Goal: Information Seeking & Learning: Find specific fact

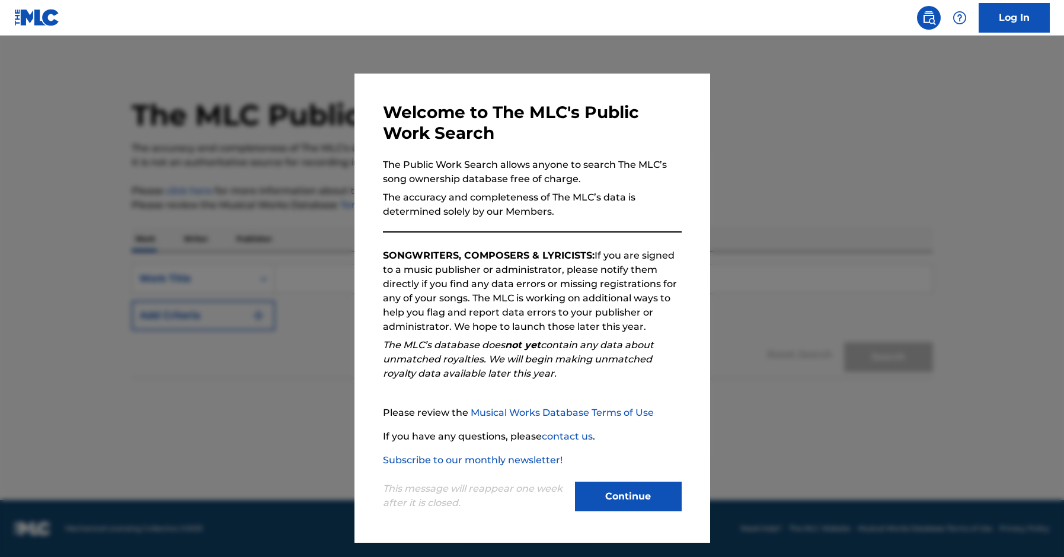
click at [638, 488] on button "Continue" at bounding box center [628, 496] width 107 height 30
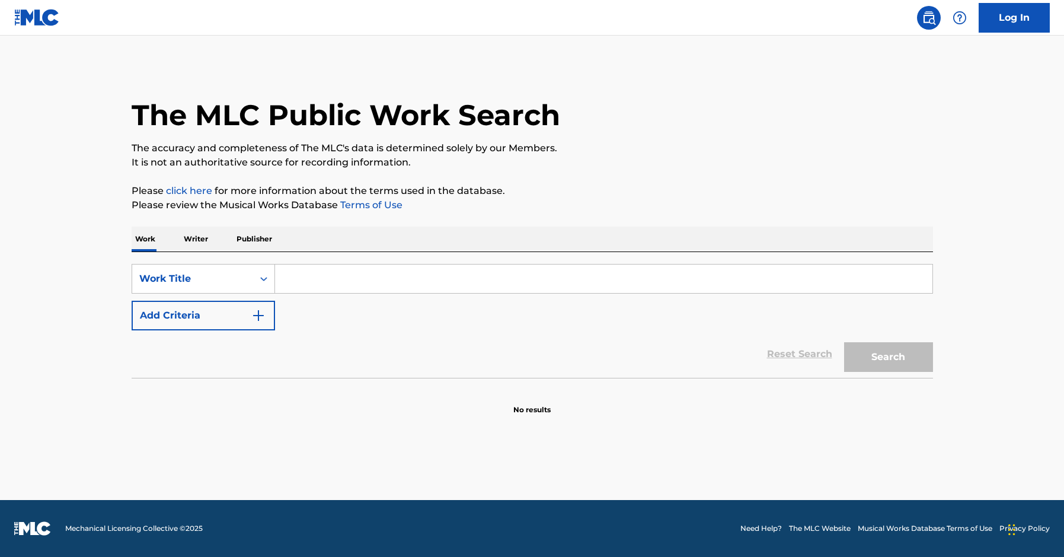
click at [333, 272] on input "Search Form" at bounding box center [603, 278] width 657 height 28
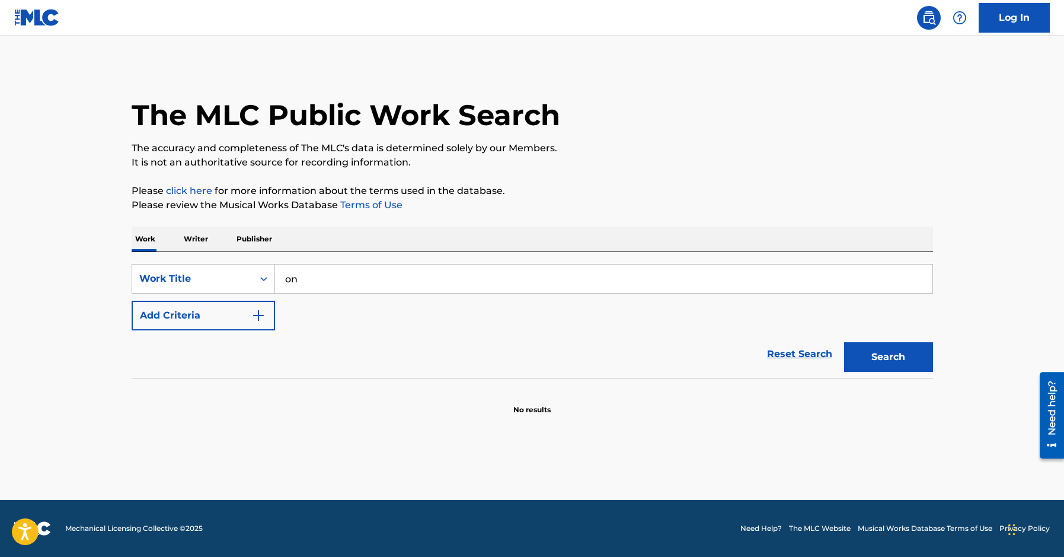
type input "on"
click at [168, 313] on button "Add Criteria" at bounding box center [203, 316] width 143 height 30
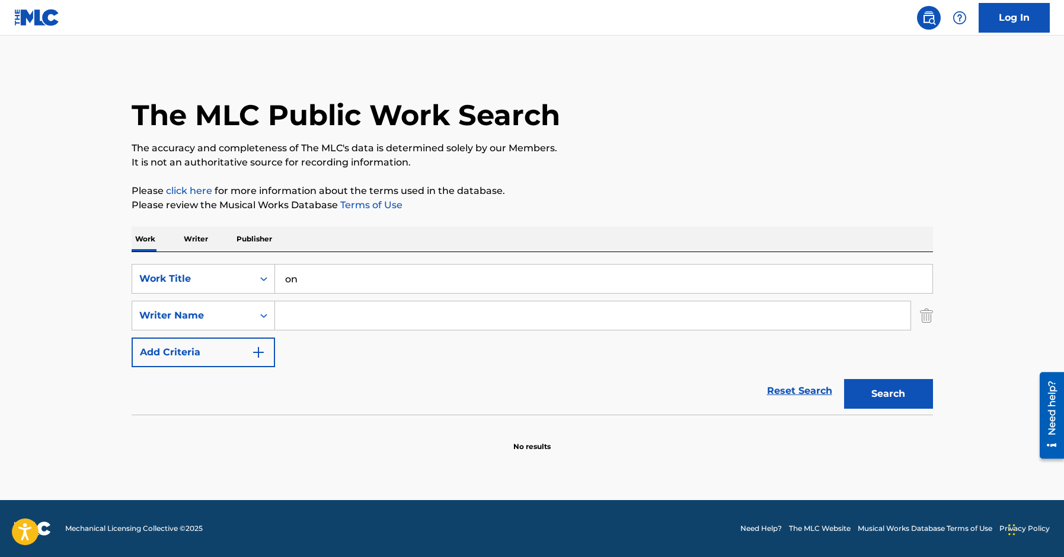
click at [343, 321] on input "Search Form" at bounding box center [592, 315] width 635 height 28
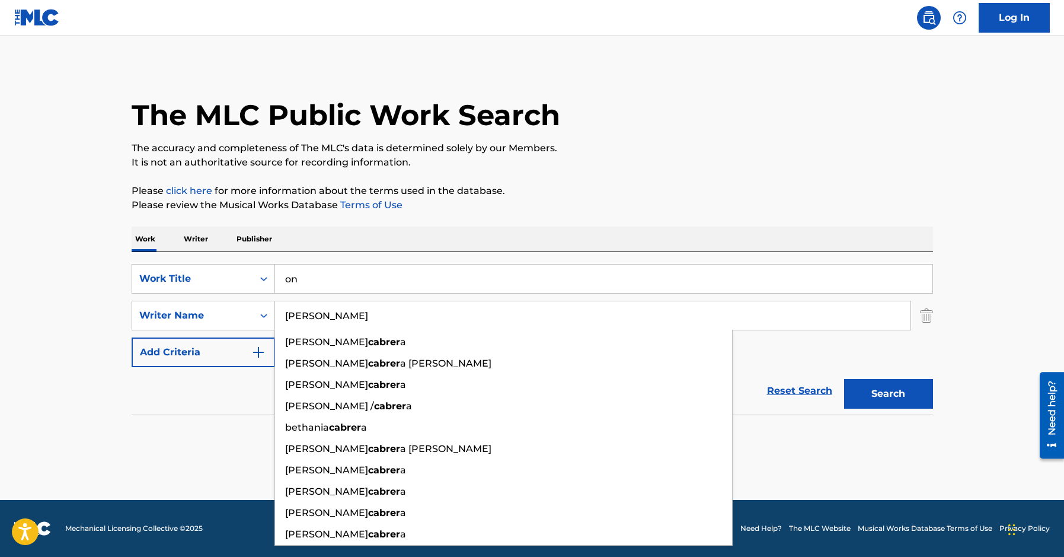
type input "[PERSON_NAME]"
click at [844, 379] on button "Search" at bounding box center [888, 394] width 89 height 30
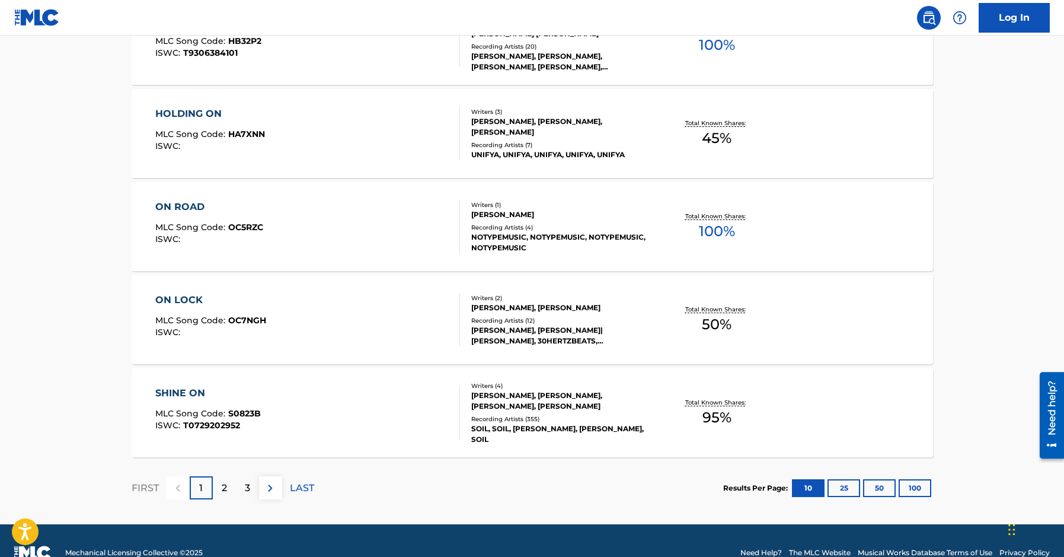
scroll to position [931, 0]
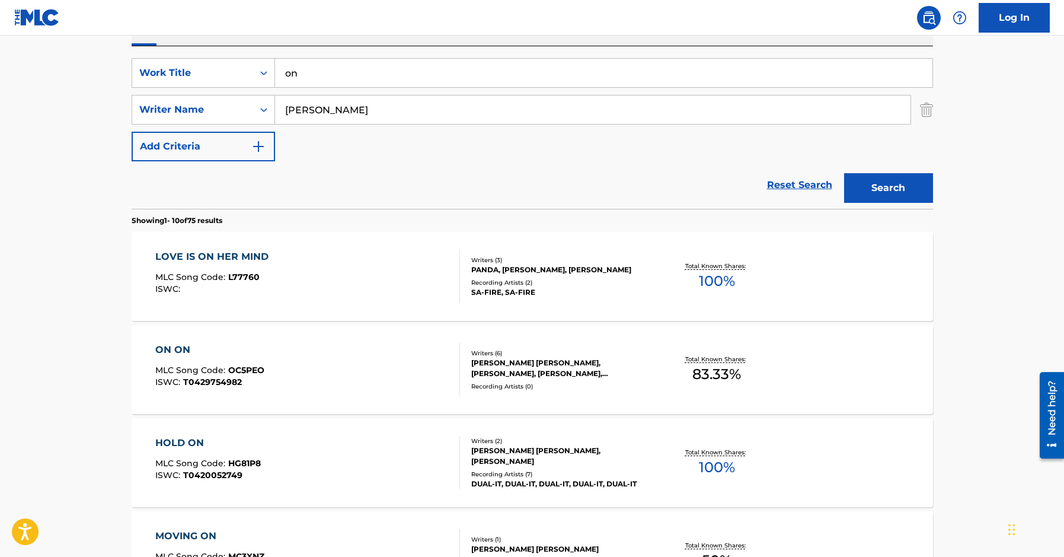
scroll to position [0, 0]
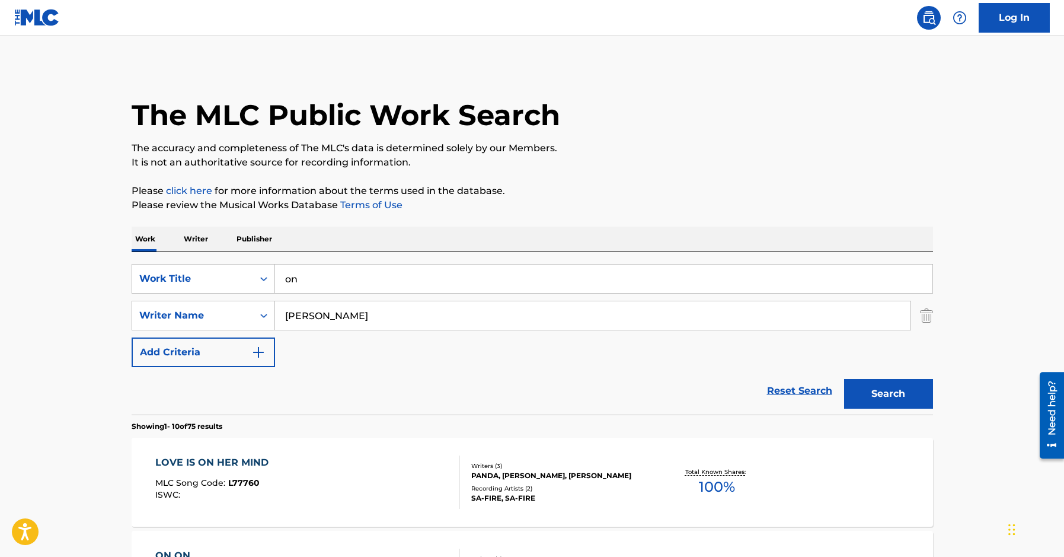
click at [339, 275] on input "on" at bounding box center [603, 278] width 657 height 28
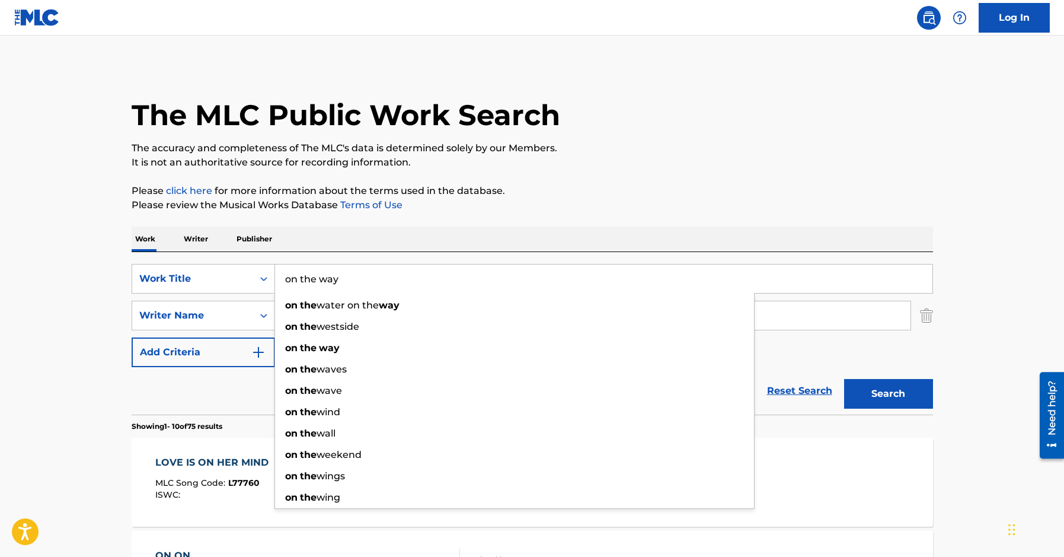
type input "on the way"
click at [844, 379] on button "Search" at bounding box center [888, 394] width 89 height 30
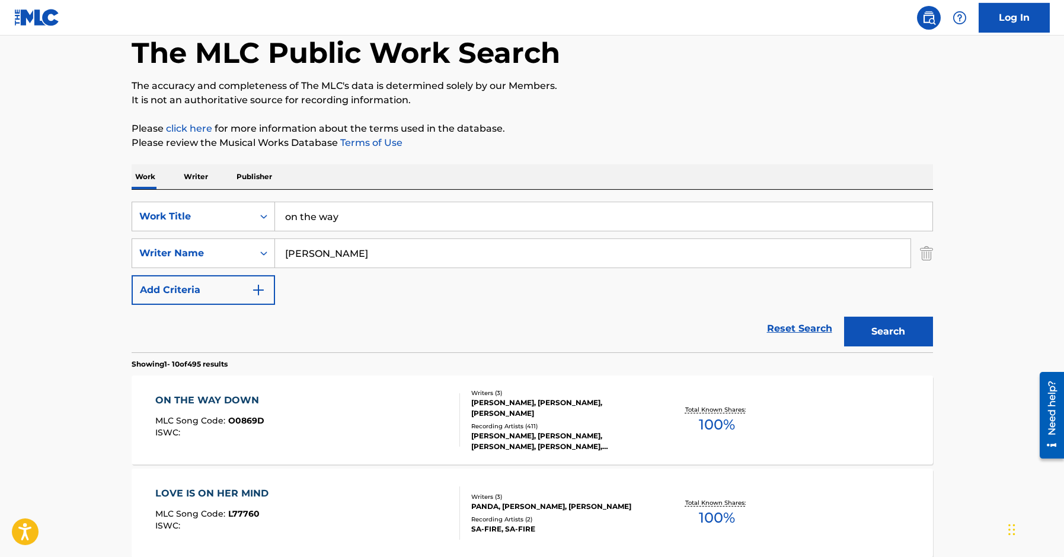
scroll to position [121, 0]
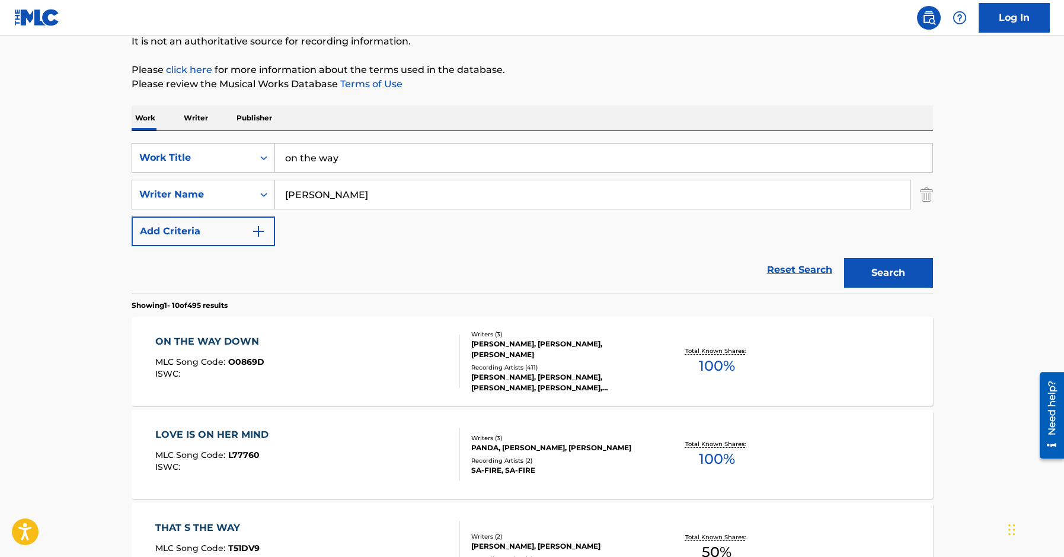
click at [370, 366] on div "ON THE WAY DOWN MLC Song Code : O0869D ISWC :" at bounding box center [307, 360] width 305 height 53
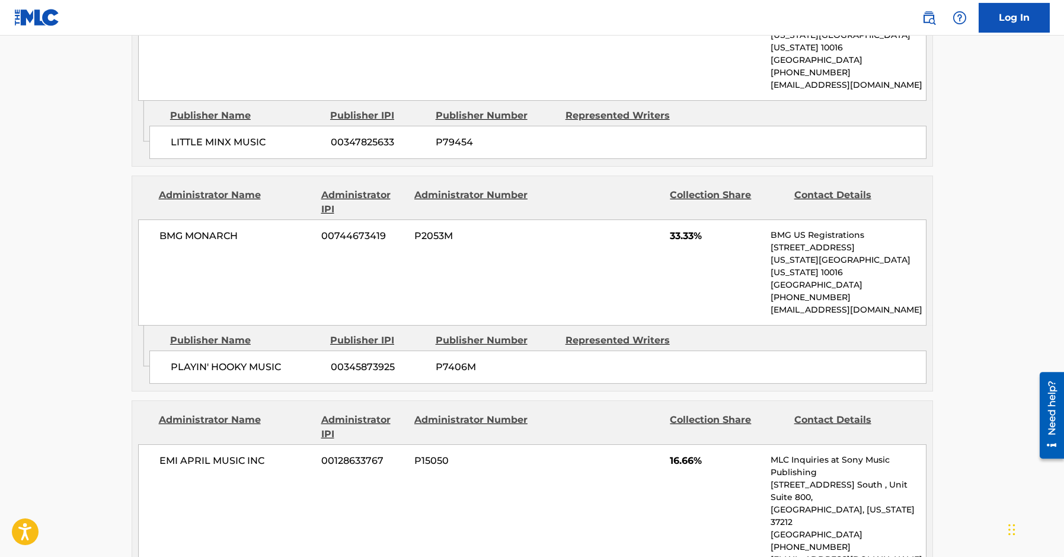
scroll to position [605, 0]
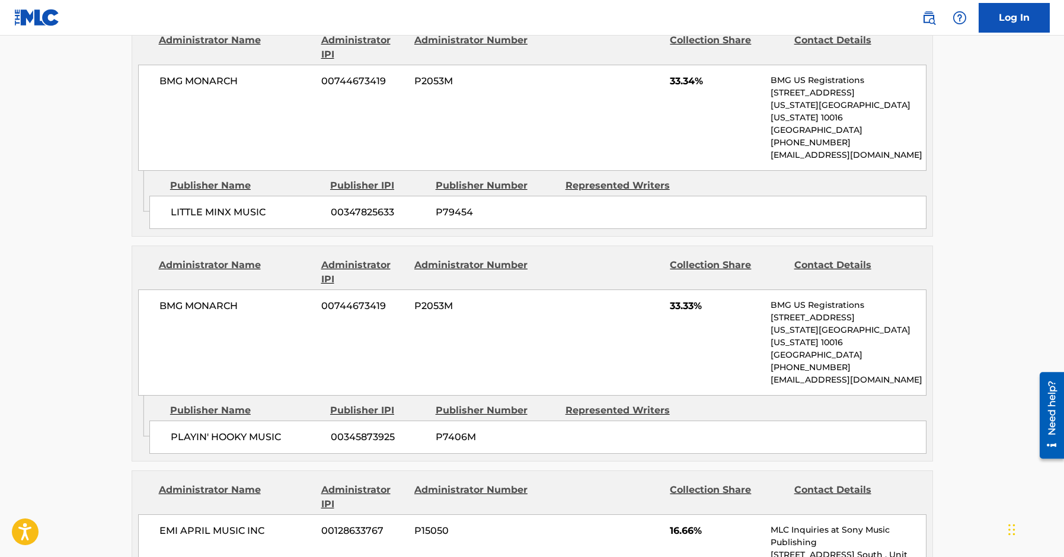
click at [1022, 292] on main "< Back to public search results Copy work link ON THE WAY DOWN Work Detail Memb…" at bounding box center [532, 406] width 1064 height 1950
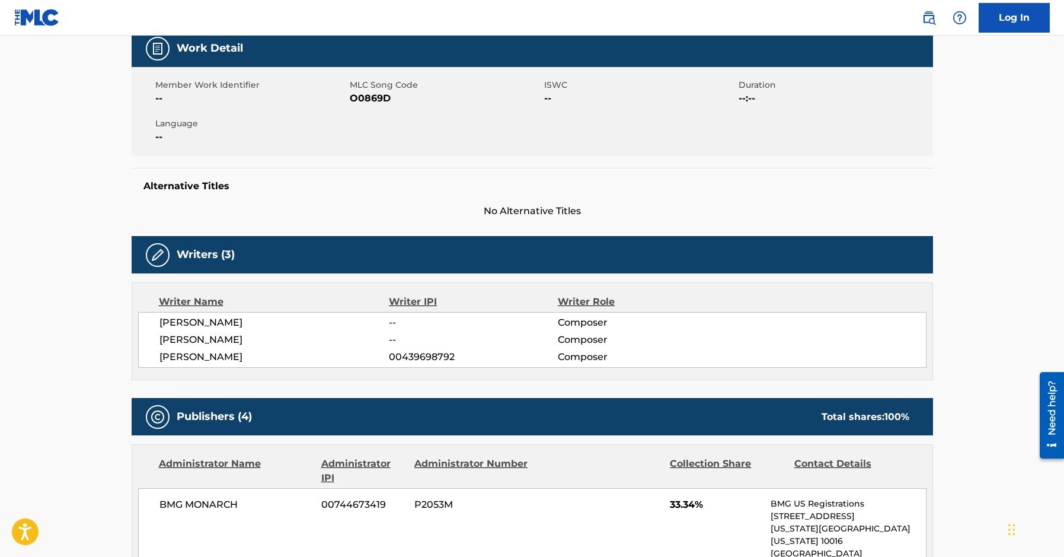
scroll to position [0, 0]
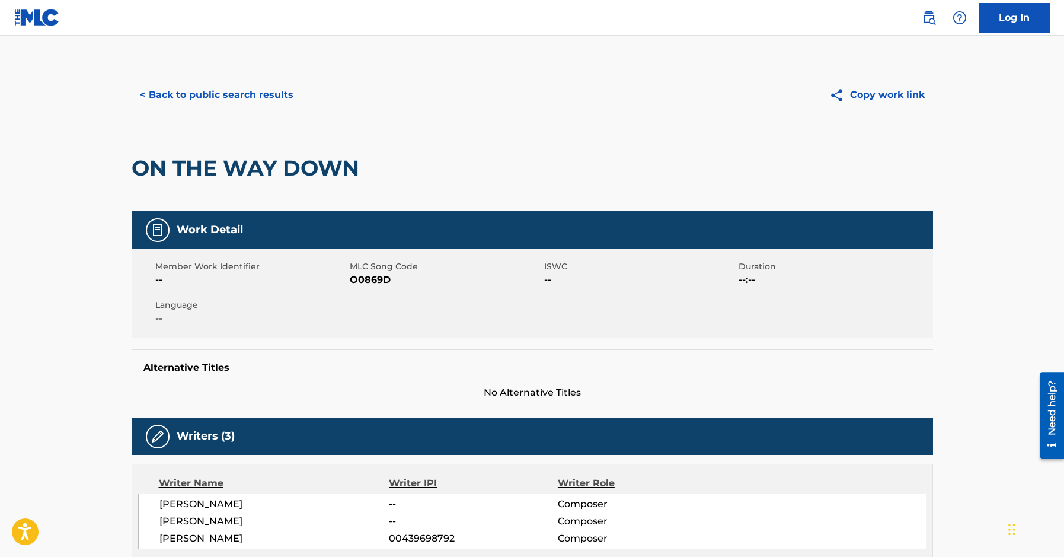
click at [210, 97] on button "< Back to public search results" at bounding box center [217, 95] width 170 height 30
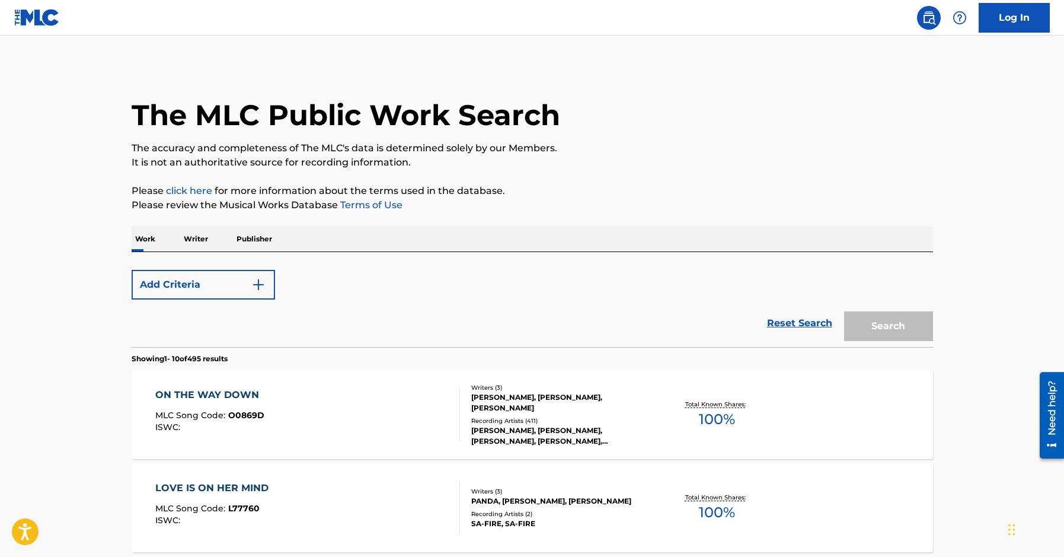
scroll to position [121, 0]
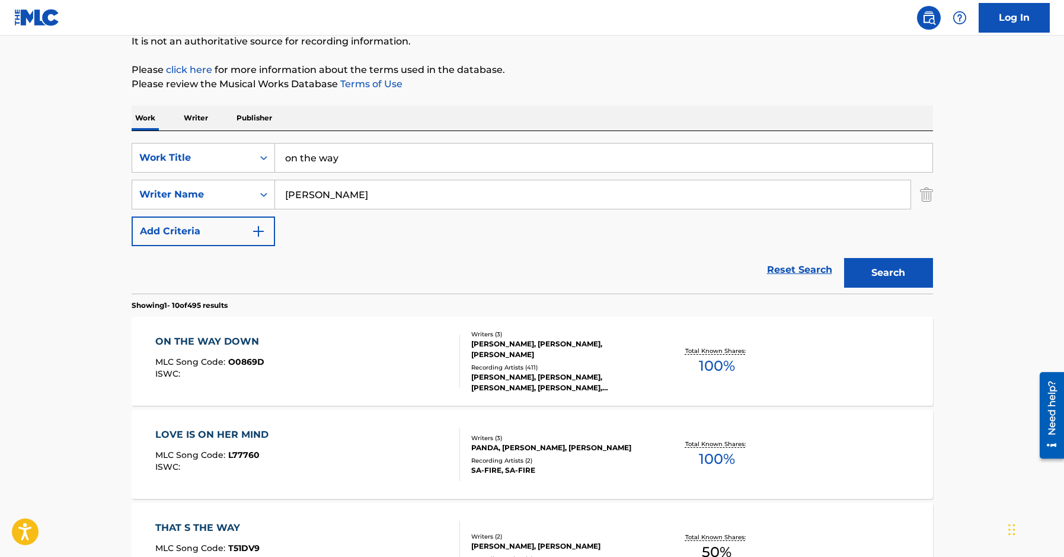
drag, startPoint x: 327, startPoint y: 154, endPoint x: 183, endPoint y: 154, distance: 144.6
click at [275, 154] on input "on the way" at bounding box center [603, 157] width 657 height 28
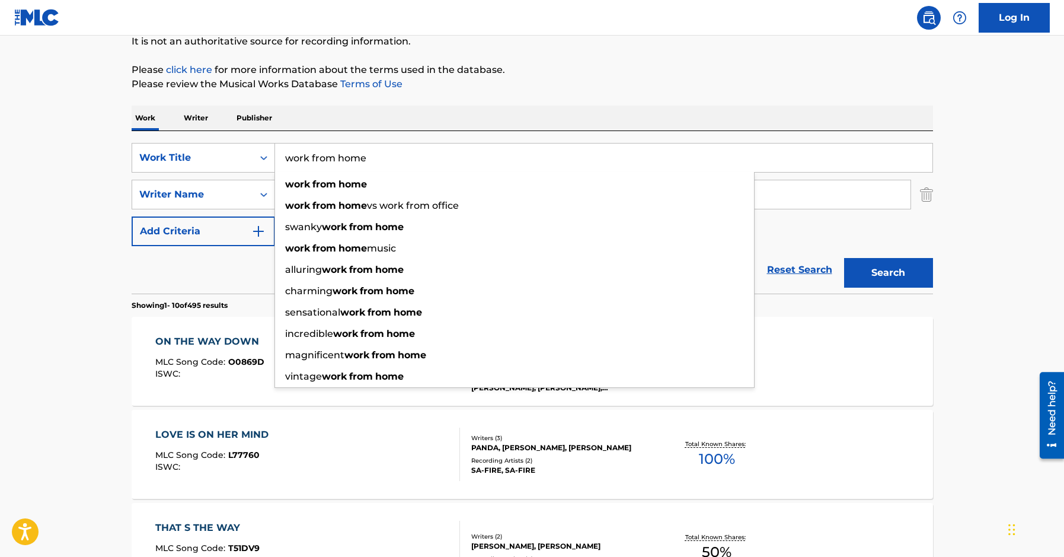
type input "work from home"
click at [476, 65] on p "Please click here for more information about the terms used in the database." at bounding box center [532, 70] width 801 height 14
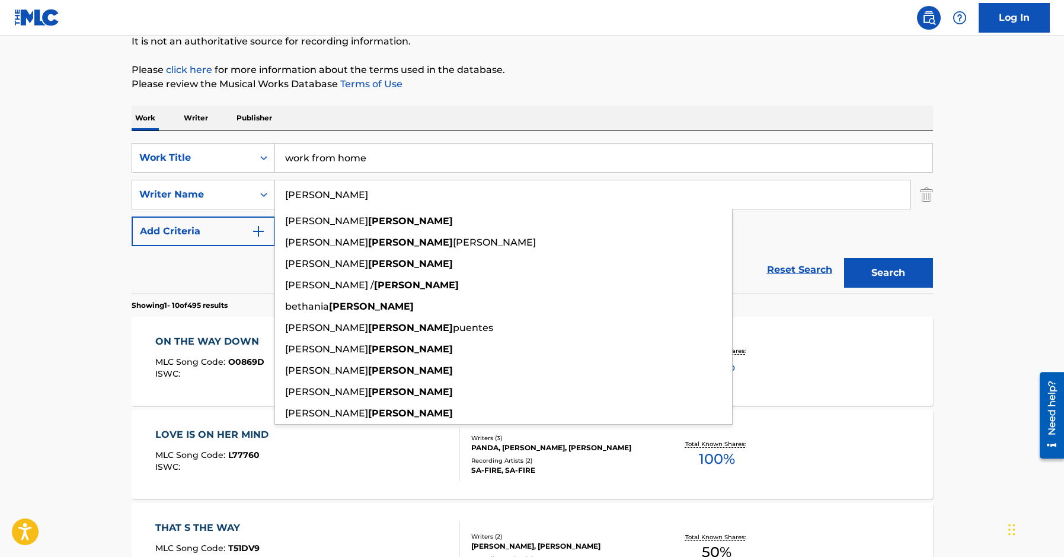
drag, startPoint x: 332, startPoint y: 193, endPoint x: 243, endPoint y: 193, distance: 88.9
click at [275, 193] on input "[PERSON_NAME]" at bounding box center [592, 194] width 635 height 28
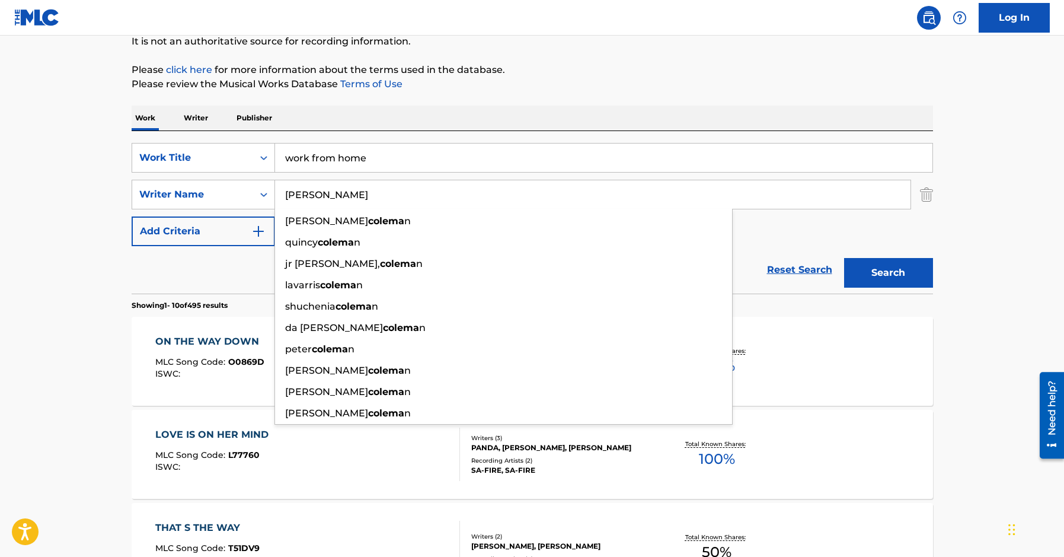
type input "[PERSON_NAME]"
click at [844, 258] on button "Search" at bounding box center [888, 273] width 89 height 30
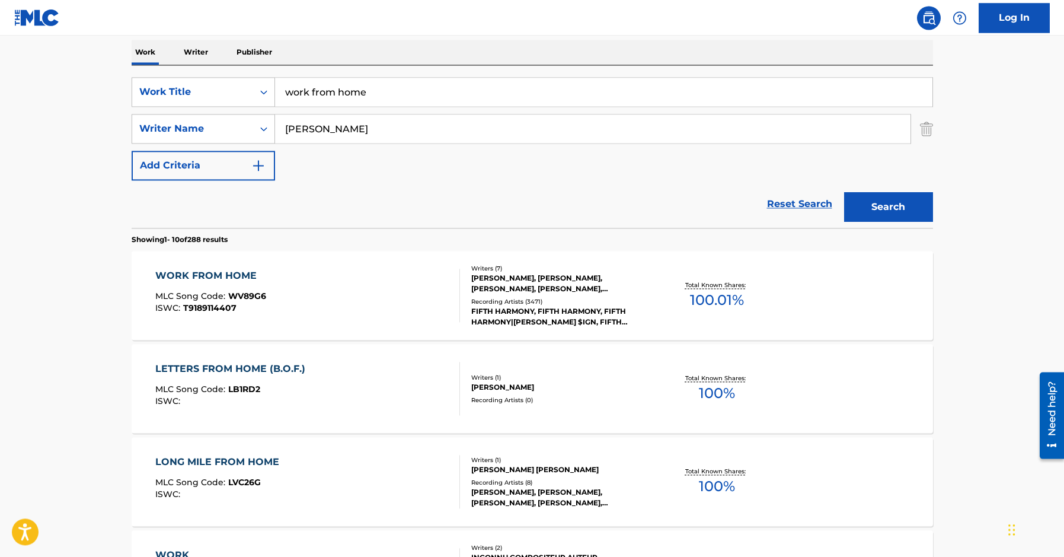
scroll to position [242, 0]
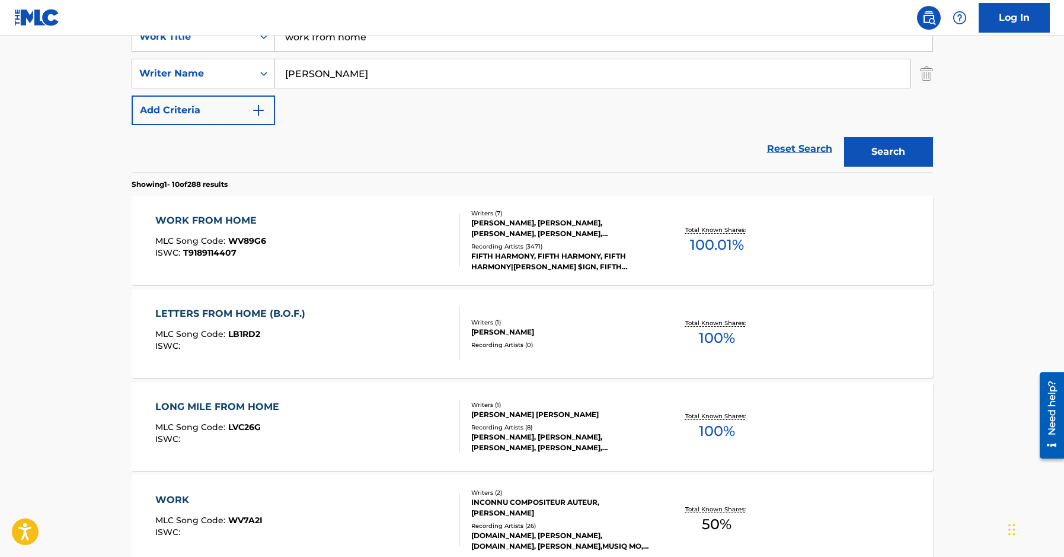
click at [356, 227] on div "WORK FROM HOME MLC Song Code : WV89G6 ISWC : T9189114407" at bounding box center [307, 239] width 305 height 53
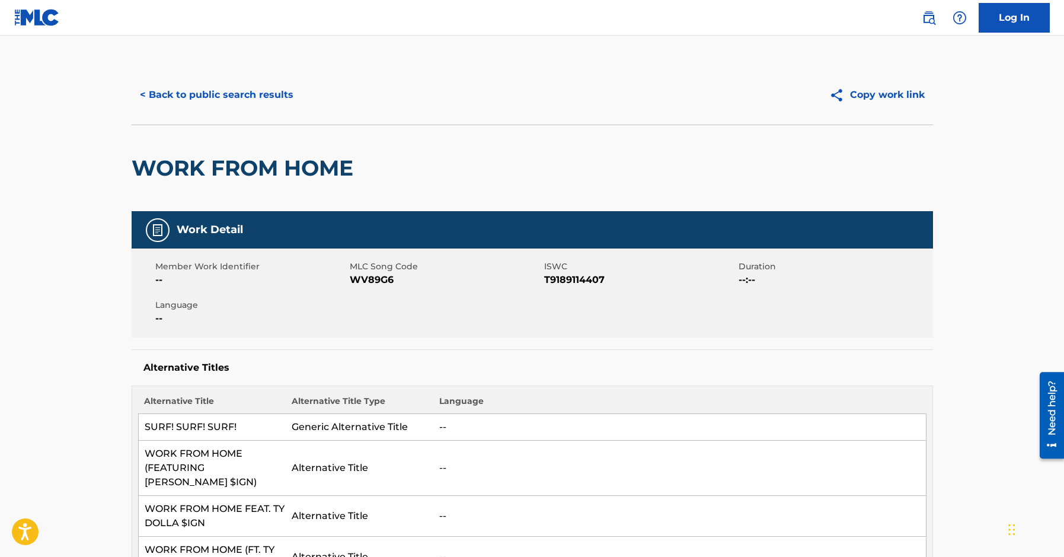
click at [272, 96] on button "< Back to public search results" at bounding box center [217, 95] width 170 height 30
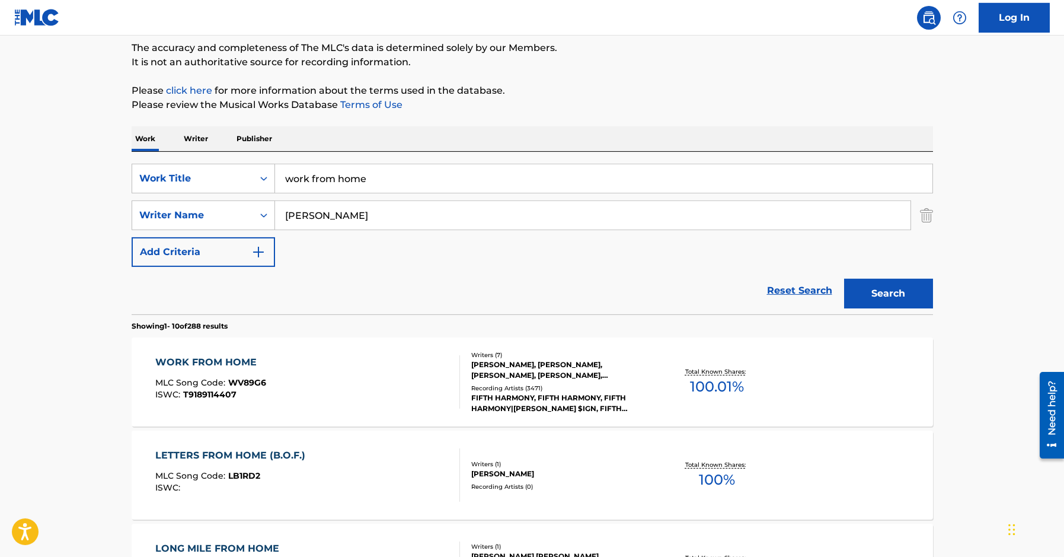
scroll to position [60, 0]
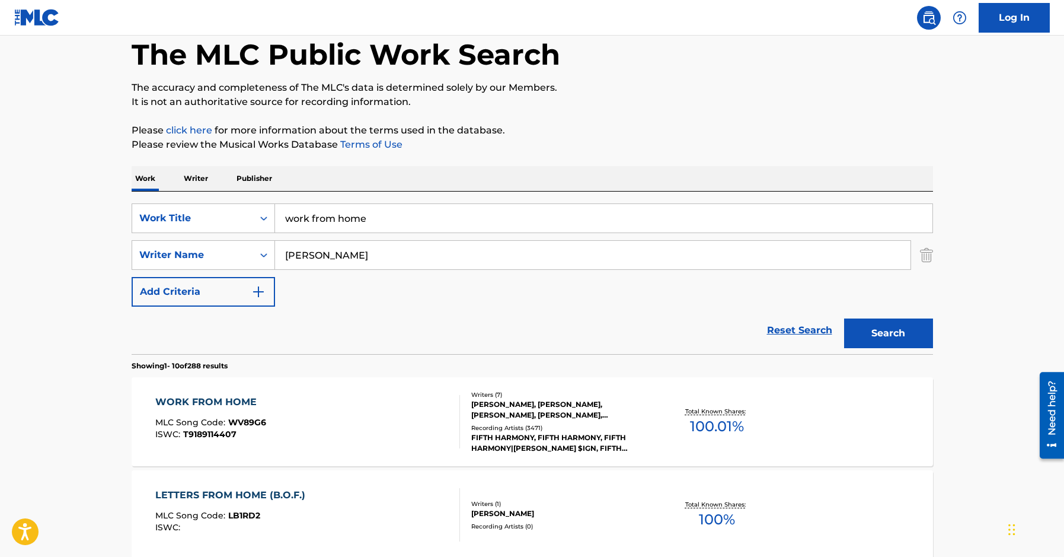
drag, startPoint x: 385, startPoint y: 210, endPoint x: 235, endPoint y: 213, distance: 150.0
click at [275, 213] on input "work from home" at bounding box center [603, 218] width 657 height 28
paste input "chinese chanc"
click at [312, 245] on div "give me a chance chinese version" at bounding box center [514, 244] width 479 height 21
click at [453, 215] on input "give me a chance chinese version" at bounding box center [603, 218] width 657 height 28
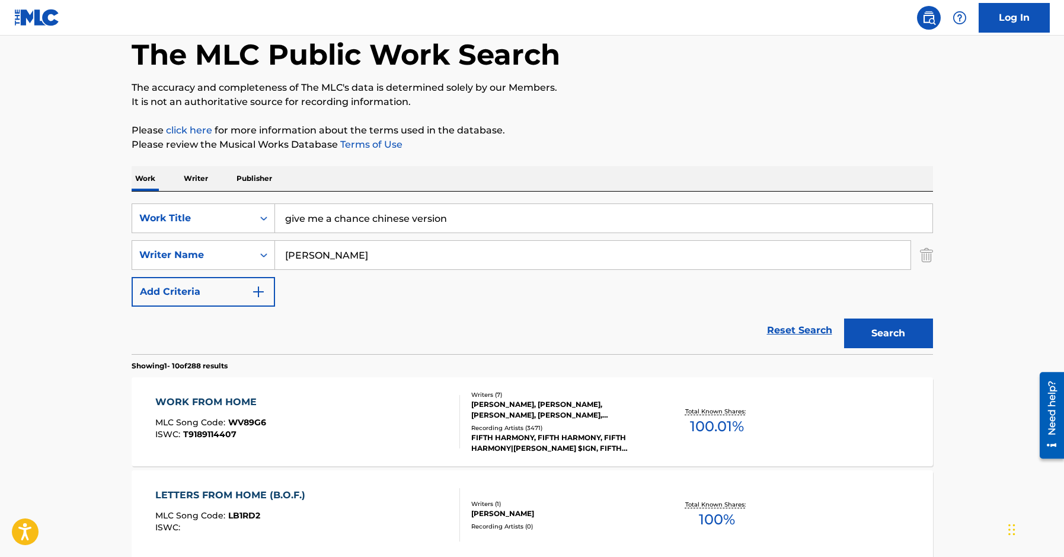
drag, startPoint x: 458, startPoint y: 216, endPoint x: 228, endPoint y: 216, distance: 230.6
click at [275, 216] on input "give me a chance chinese version" at bounding box center [603, 218] width 657 height 28
paste input "chinese chance"
type input "chinese chance"
click at [384, 322] on div "Reset Search Search" at bounding box center [532, 329] width 801 height 47
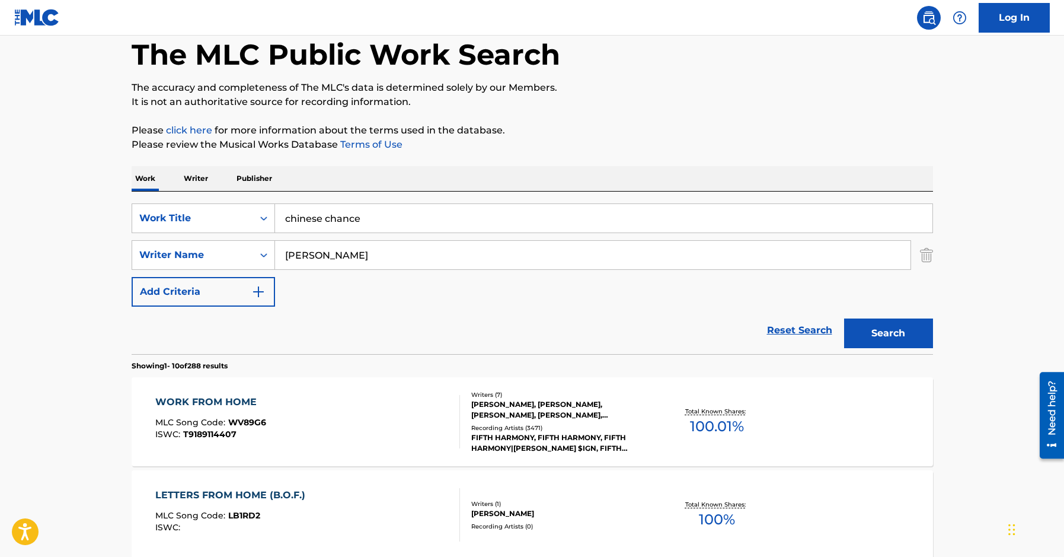
drag, startPoint x: 341, startPoint y: 262, endPoint x: 141, endPoint y: 262, distance: 199.8
click at [275, 262] on input "[PERSON_NAME]" at bounding box center [592, 255] width 635 height 28
click at [877, 344] on button "Search" at bounding box center [888, 333] width 89 height 30
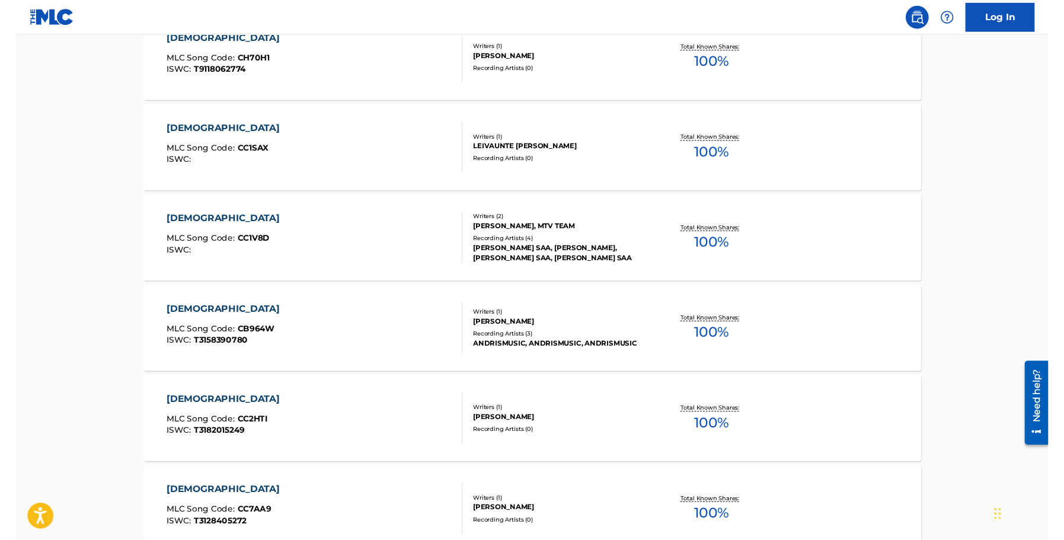
scroll to position [121, 0]
